Goal: Check status: Check status

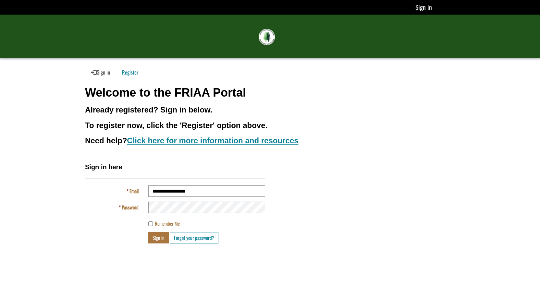
type input "**********"
click at [158, 237] on button "Sign in" at bounding box center [158, 237] width 20 height 11
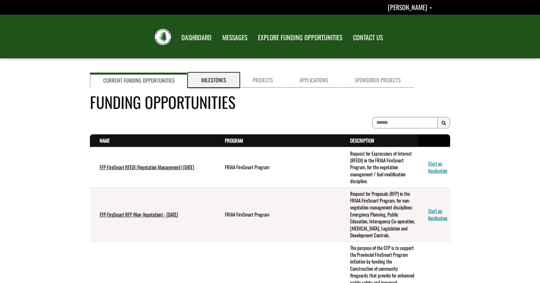
click at [215, 79] on link "Milestones" at bounding box center [214, 80] width 52 height 15
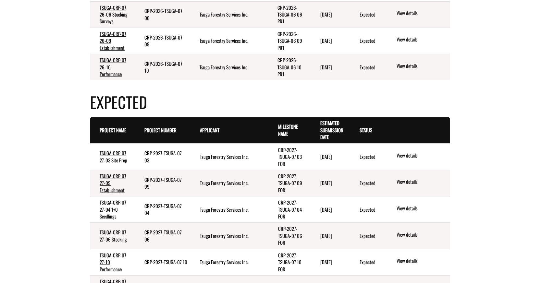
scroll to position [232, 0]
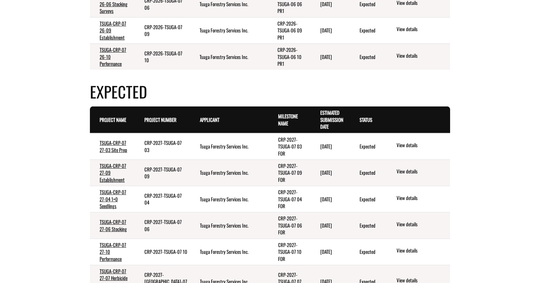
click at [377, 146] on td "Expected" at bounding box center [368, 146] width 36 height 27
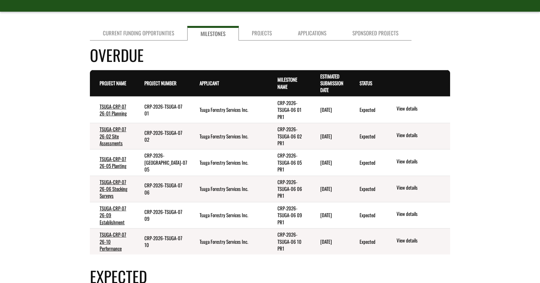
scroll to position [66, 0]
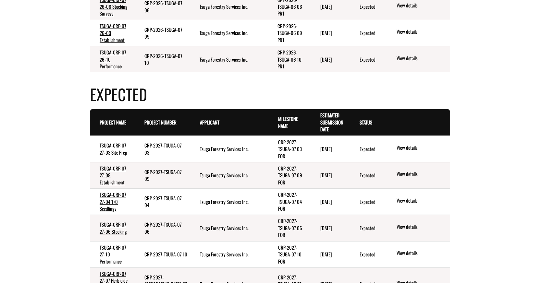
scroll to position [232, 0]
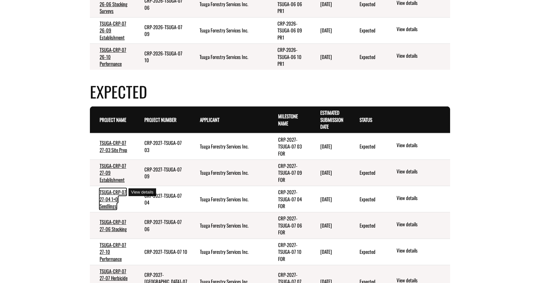
click at [110, 196] on link "TSUGA-CRP-07 27-04 1+0 Seedlings" at bounding box center [113, 199] width 27 height 21
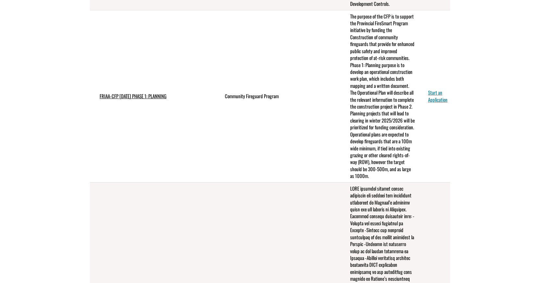
scroll to position [33, 0]
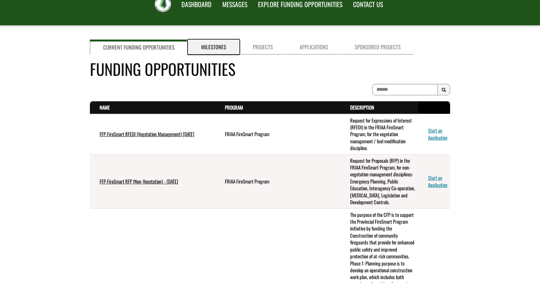
click at [205, 48] on link "Milestones" at bounding box center [214, 47] width 52 height 15
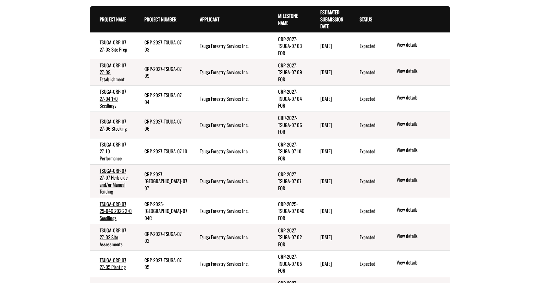
scroll to position [331, 0]
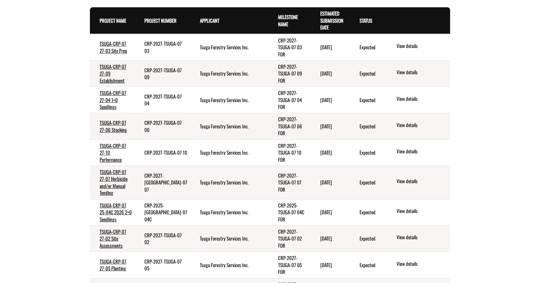
click at [87, 80] on div "Current Funding Opportunities Milestones Projects Applications Sponsored Projec…" at bounding box center [270, 202] width 370 height 921
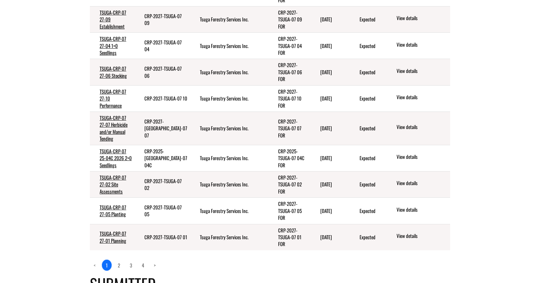
scroll to position [397, 0]
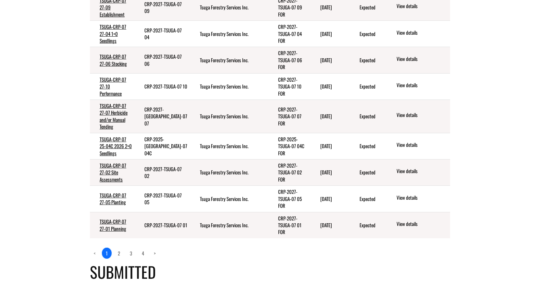
click at [83, 214] on div "Current Funding Opportunities Milestones Projects Applications Sponsored Projec…" at bounding box center [270, 135] width 380 height 921
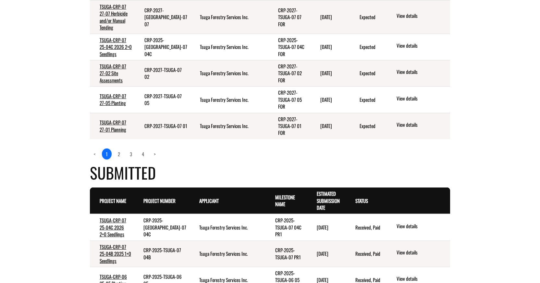
scroll to position [530, 0]
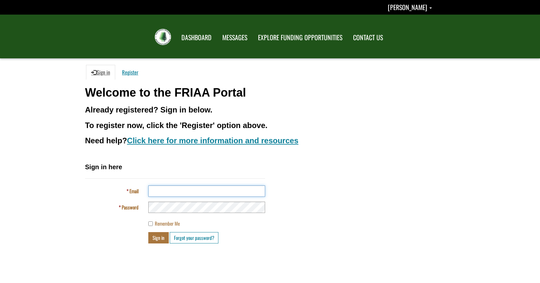
click at [154, 192] on input "Email" at bounding box center [206, 191] width 117 height 11
type input "**********"
click at [156, 239] on button "Sign in" at bounding box center [158, 237] width 20 height 11
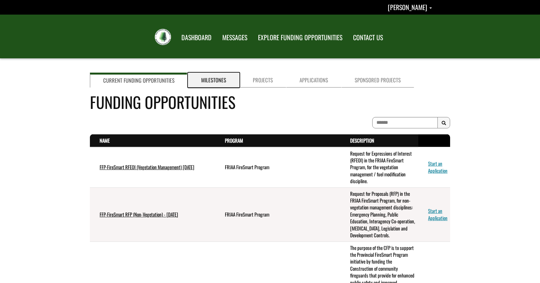
click at [216, 80] on link "Milestones" at bounding box center [214, 80] width 52 height 15
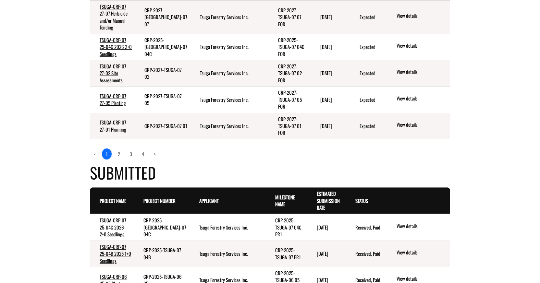
scroll to position [530, 0]
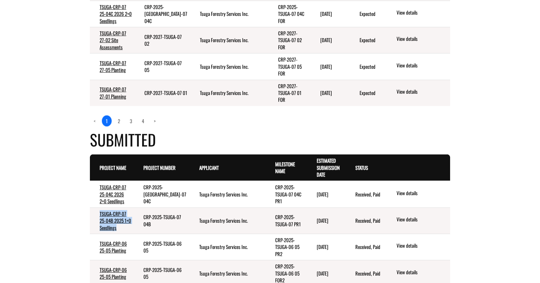
drag, startPoint x: 126, startPoint y: 215, endPoint x: 98, endPoint y: 200, distance: 31.2
click at [98, 208] on td "TSUGA-CRP-07 25-04B 2025 1+0 Seedlings" at bounding box center [112, 221] width 44 height 26
copy link "TSUGA-CRP-07 25-04B 2025 1+0 Seedlings"
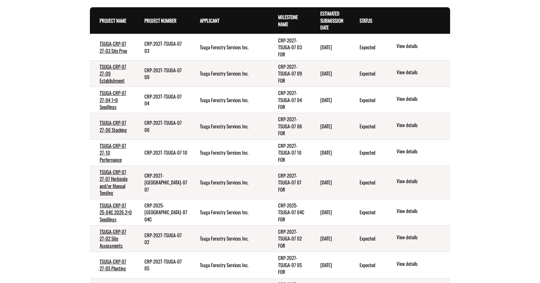
scroll to position [364, 0]
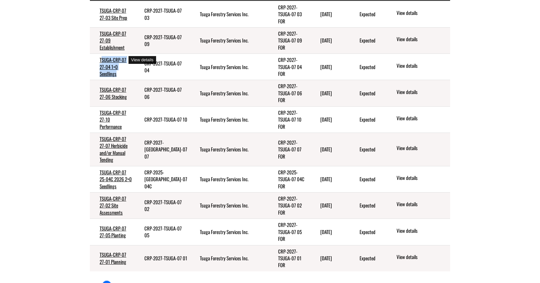
drag, startPoint x: 125, startPoint y: 68, endPoint x: 101, endPoint y: 55, distance: 27.5
copy link "SUGA-CRP-07 27-04 1+0 Seedlings"
